Goal: Information Seeking & Learning: Check status

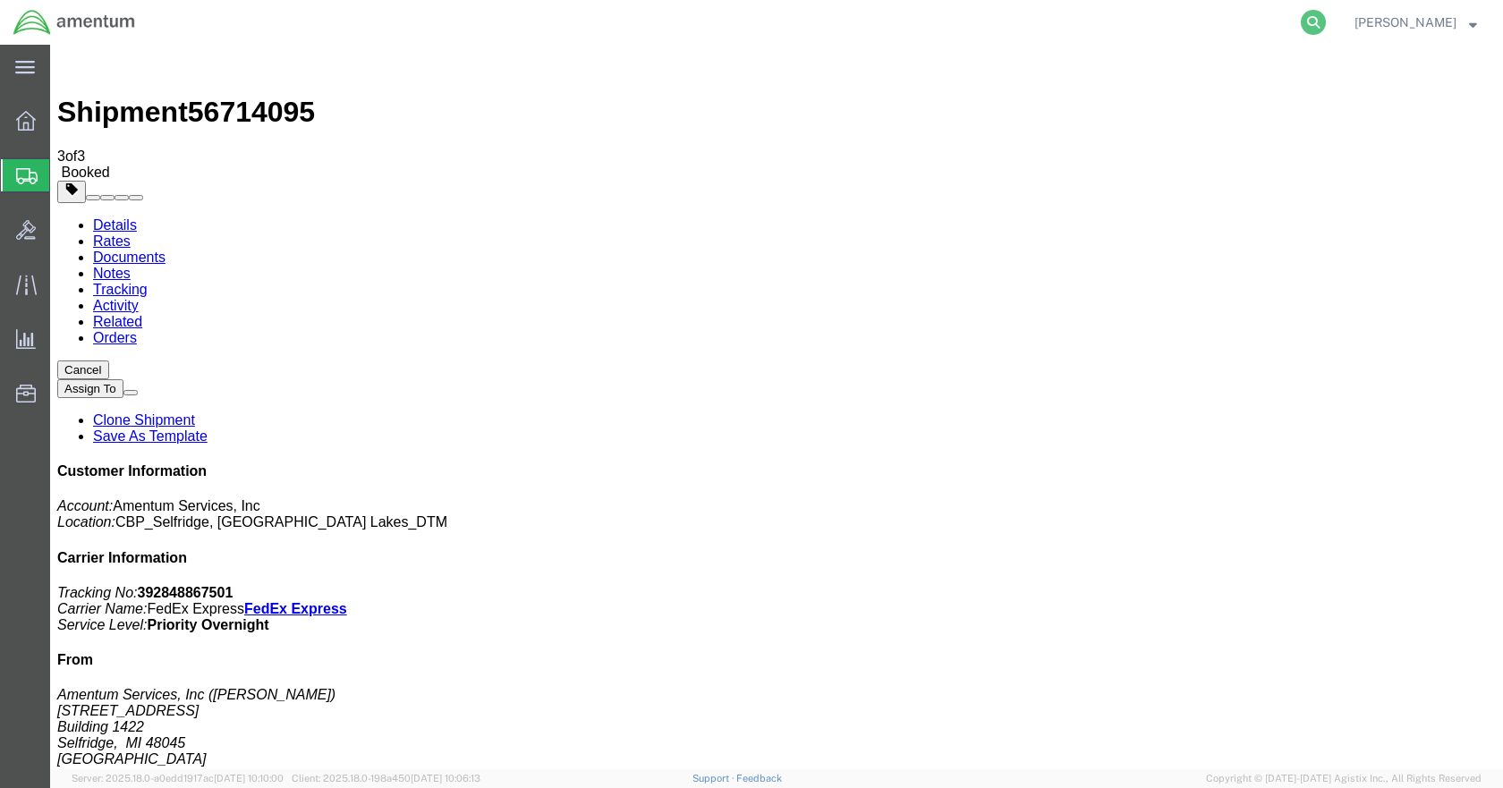
click at [1326, 22] on icon at bounding box center [1313, 22] width 25 height 25
click at [1009, 24] on input "search" at bounding box center [1029, 22] width 544 height 43
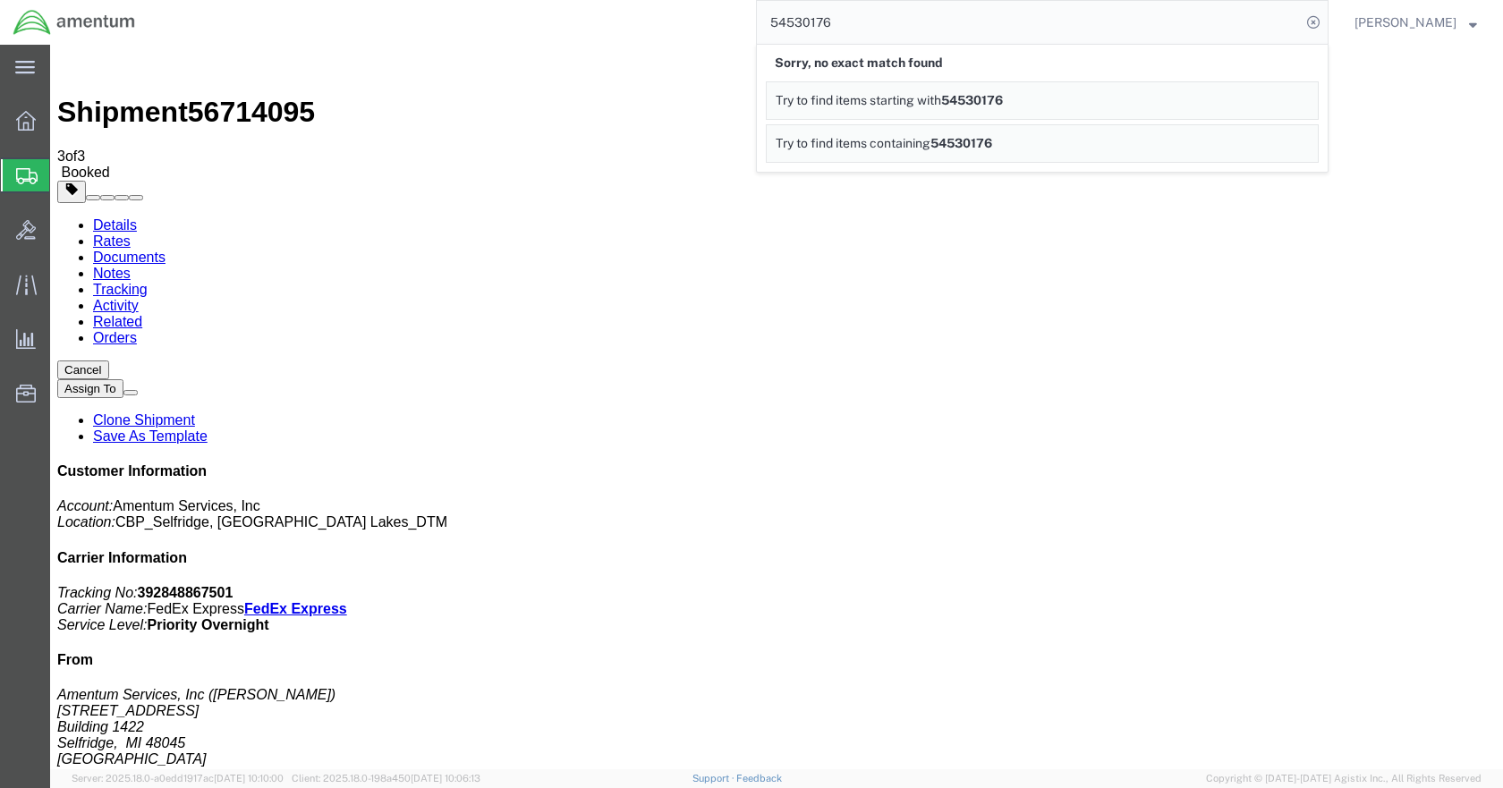
click at [884, 31] on input "54530176" at bounding box center [1029, 22] width 544 height 43
click at [818, 22] on input "000054530176" at bounding box center [1029, 22] width 544 height 43
click at [874, 35] on input "54530176" at bounding box center [1029, 22] width 544 height 43
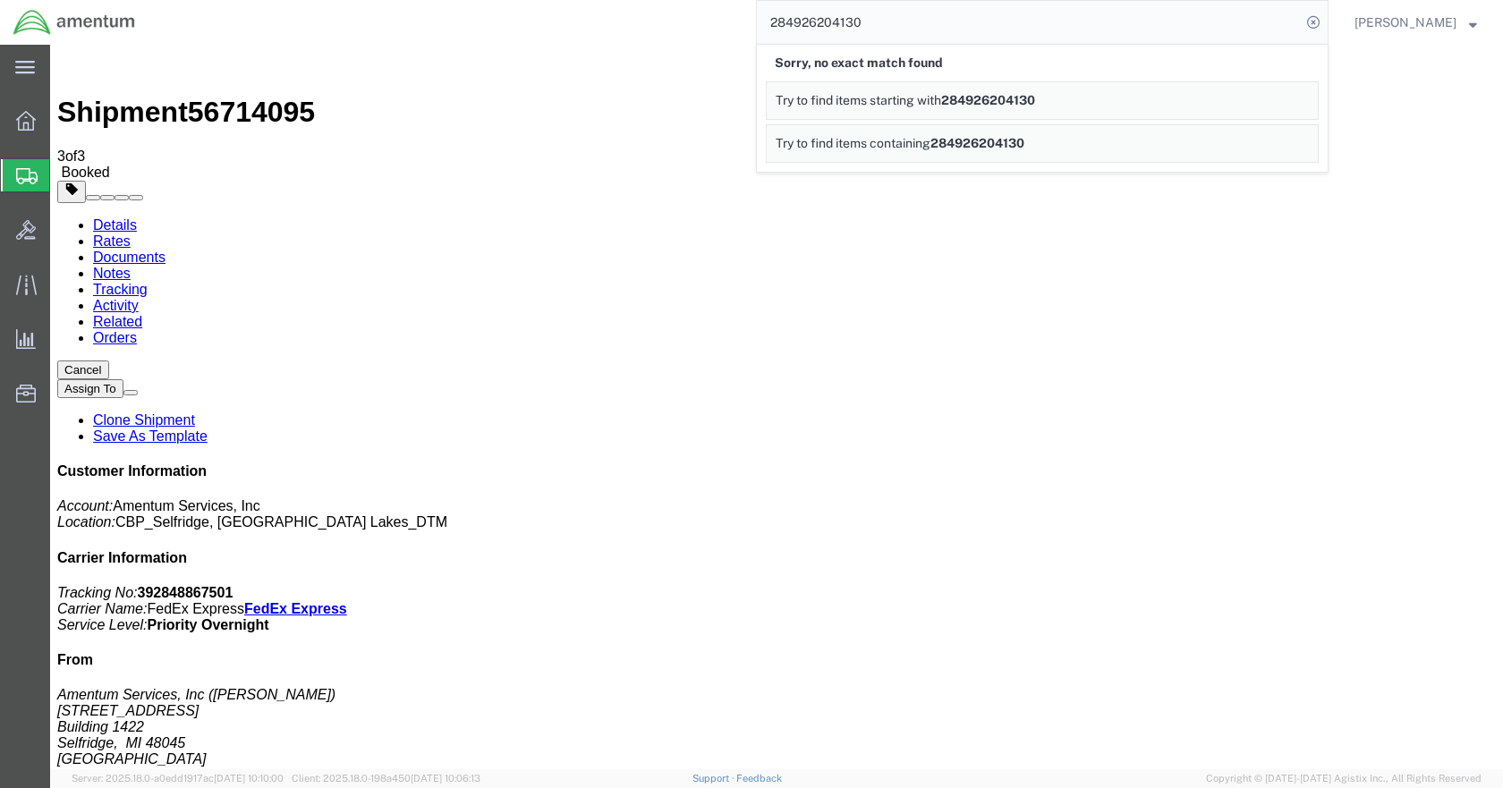
click at [636, 21] on div "284926204130 Sorry, no exact match found Try to find items starting with 284926…" at bounding box center [739, 22] width 1180 height 45
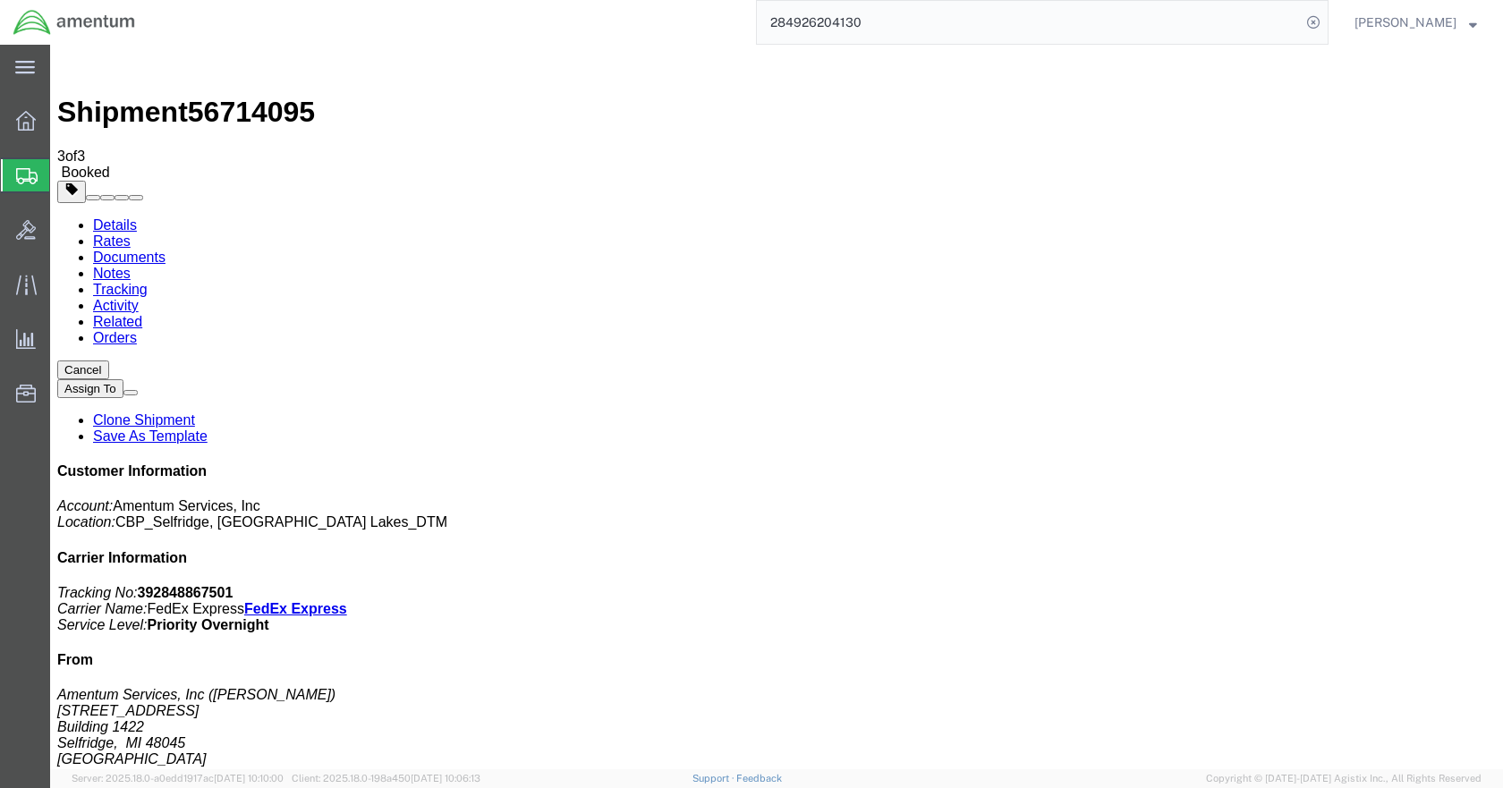
click at [954, 26] on input "284926204130" at bounding box center [1029, 22] width 544 height 43
type input "54530176"
